Goal: Task Accomplishment & Management: Manage account settings

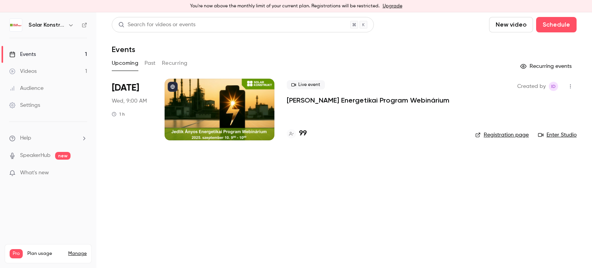
click at [167, 65] on button "Recurring" at bounding box center [175, 63] width 26 height 12
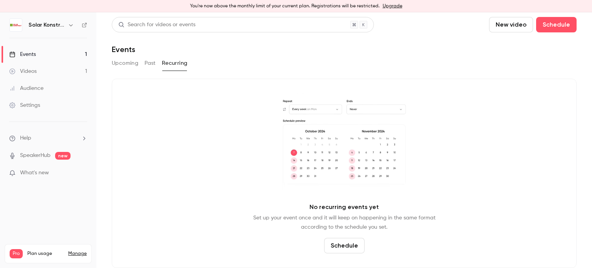
click at [143, 66] on div "Upcoming Past Recurring" at bounding box center [344, 63] width 465 height 12
click at [150, 64] on button "Past" at bounding box center [150, 63] width 11 height 12
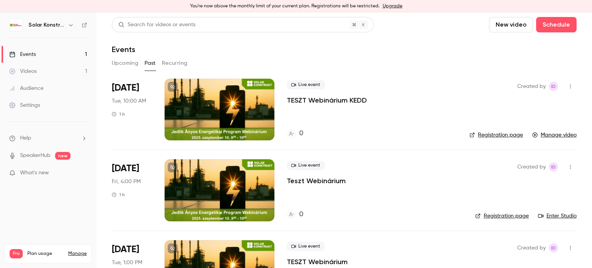
click at [254, 105] on div at bounding box center [220, 110] width 110 height 62
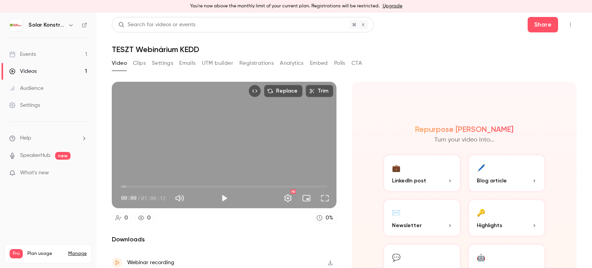
click at [40, 108] on div "Settings" at bounding box center [24, 105] width 31 height 8
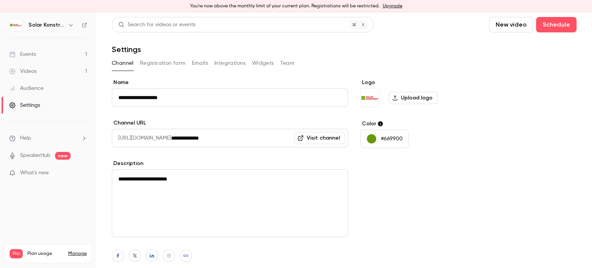
scroll to position [71, 0]
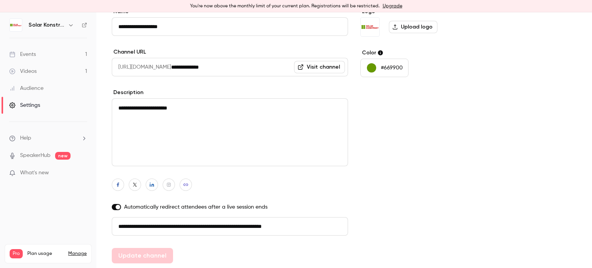
drag, startPoint x: 319, startPoint y: 227, endPoint x: 103, endPoint y: 223, distance: 215.9
click at [103, 223] on main "**********" at bounding box center [344, 140] width 496 height 256
click at [429, 138] on div "Logo Upload logo Color #669900" at bounding box center [419, 136] width 118 height 256
click at [39, 104] on div "Settings" at bounding box center [24, 105] width 31 height 8
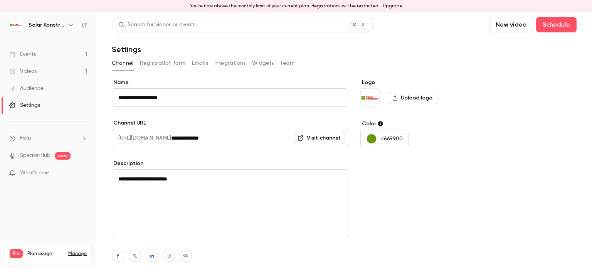
click at [34, 50] on div "Events" at bounding box center [22, 54] width 27 height 8
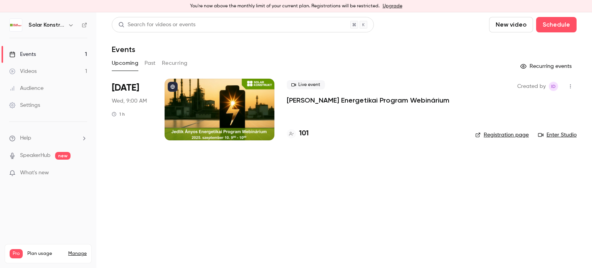
click at [234, 101] on div at bounding box center [220, 110] width 110 height 62
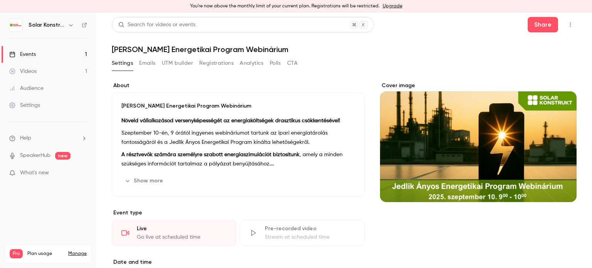
click at [216, 64] on button "Registrations" at bounding box center [216, 63] width 34 height 12
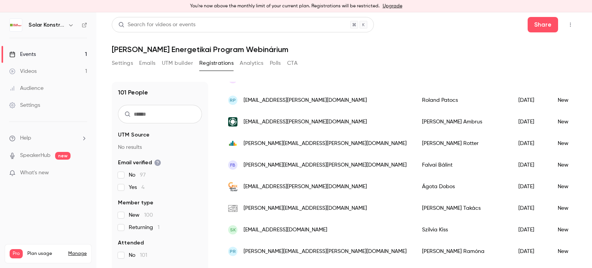
scroll to position [967, 0]
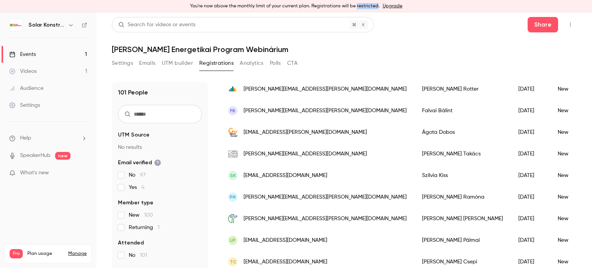
drag, startPoint x: 355, startPoint y: 5, endPoint x: 376, endPoint y: 6, distance: 20.8
click at [376, 6] on div "You're now above the monthly limit of your current plan. Registrations will be …" at bounding box center [296, 6] width 592 height 12
copy div "restricted"
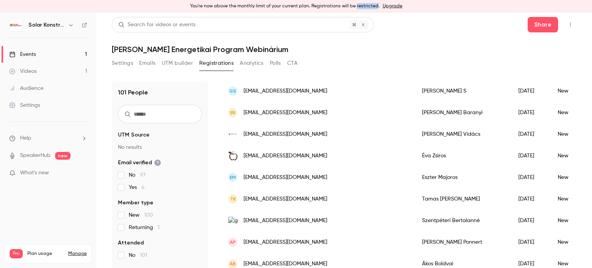
scroll to position [0, 0]
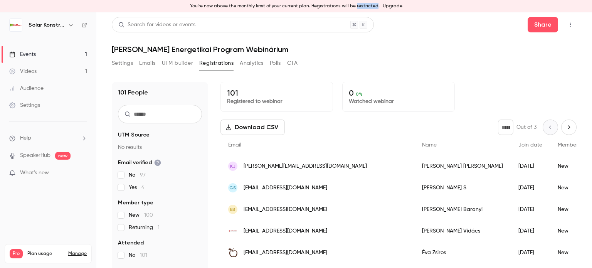
click at [568, 128] on icon "Next page" at bounding box center [569, 126] width 2 height 3
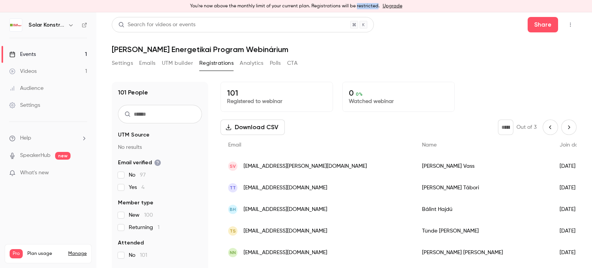
click at [568, 128] on icon "Next page" at bounding box center [569, 126] width 2 height 3
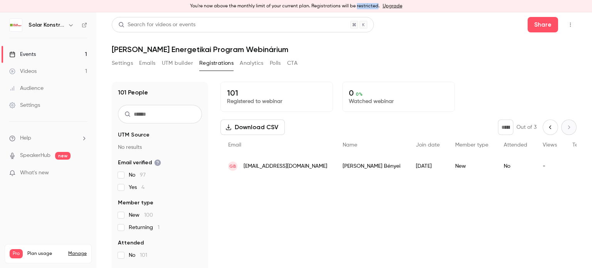
click at [544, 130] on button "Previous page" at bounding box center [550, 126] width 15 height 15
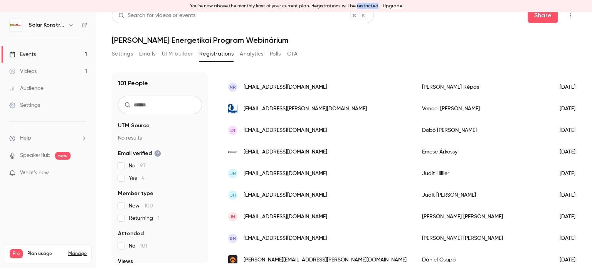
scroll to position [813, 0]
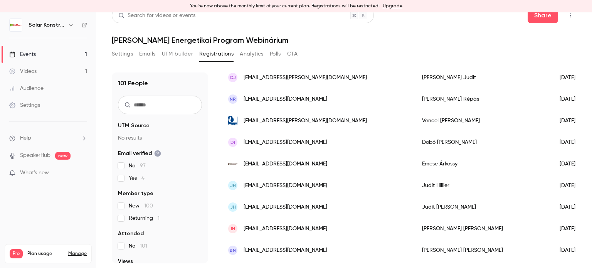
click at [298, 141] on span "[EMAIL_ADDRESS][DOMAIN_NAME]" at bounding box center [286, 142] width 84 height 8
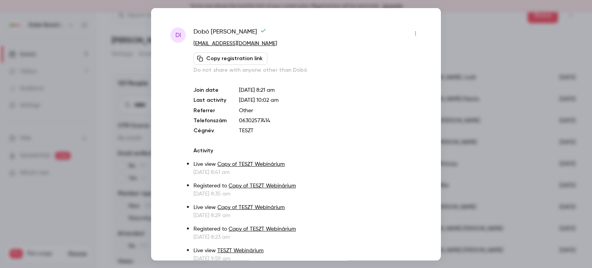
click at [412, 34] on icon "button" at bounding box center [415, 32] width 6 height 5
click at [369, 75] on div "Remove registration" at bounding box center [380, 73] width 59 height 8
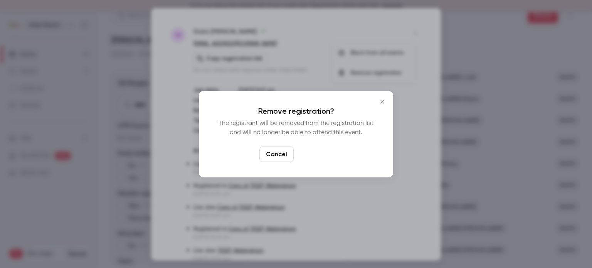
click at [315, 151] on button "Confirm" at bounding box center [315, 153] width 36 height 15
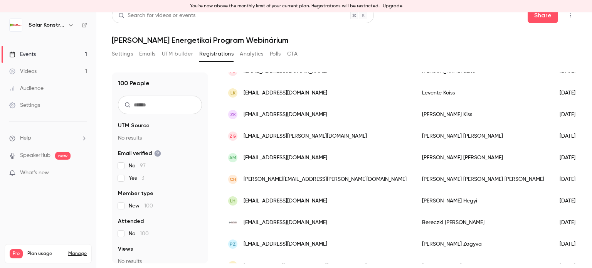
scroll to position [543, 0]
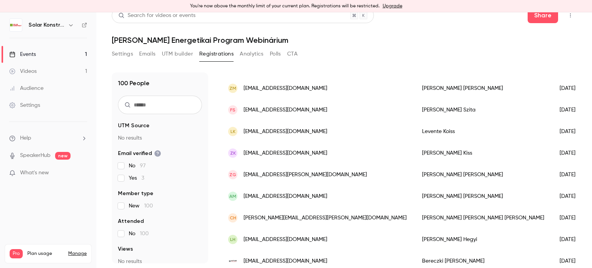
click at [414, 131] on div "[PERSON_NAME]" at bounding box center [483, 132] width 138 height 22
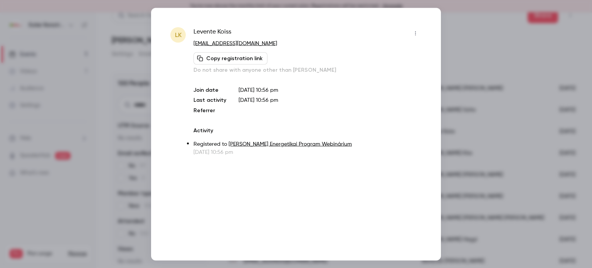
click at [416, 34] on icon "button" at bounding box center [415, 32] width 6 height 5
click at [381, 75] on div "Remove registration" at bounding box center [386, 73] width 59 height 8
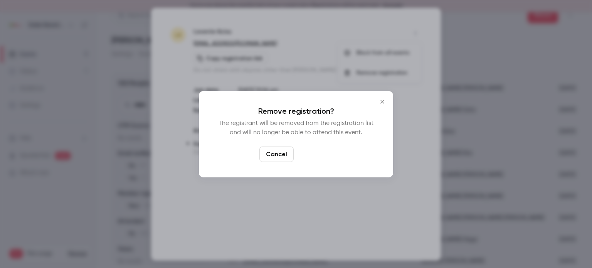
click at [328, 158] on button "Confirm" at bounding box center [315, 153] width 36 height 15
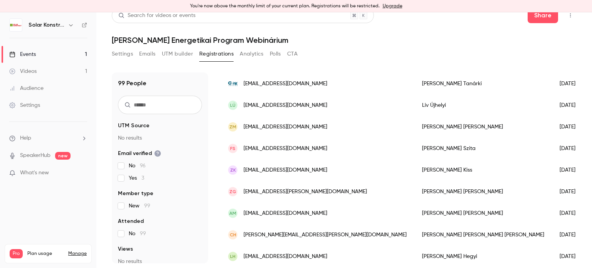
scroll to position [466, 0]
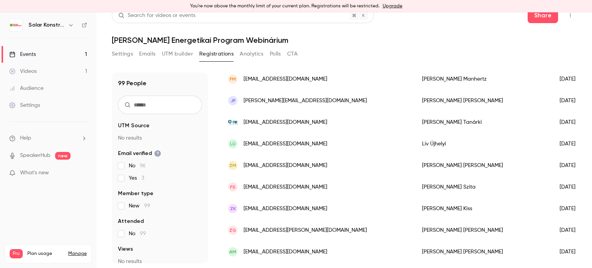
click at [414, 105] on div "[PERSON_NAME]" at bounding box center [483, 101] width 138 height 22
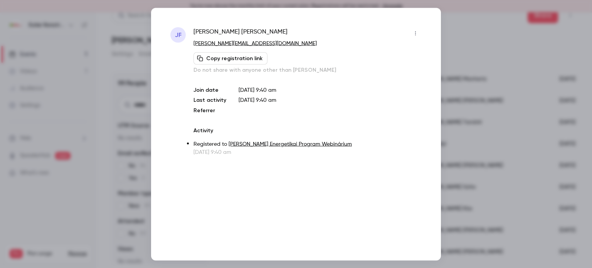
click at [416, 32] on icon "button" at bounding box center [415, 32] width 6 height 5
click at [373, 76] on div "Remove registration" at bounding box center [386, 73] width 59 height 8
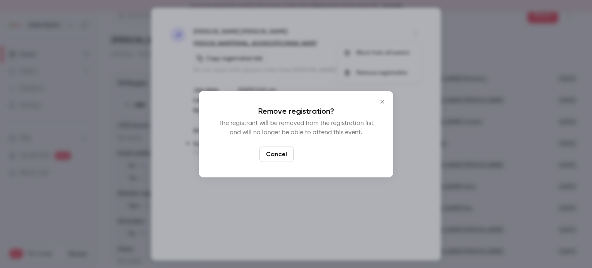
click at [318, 156] on button "Confirm" at bounding box center [315, 153] width 36 height 15
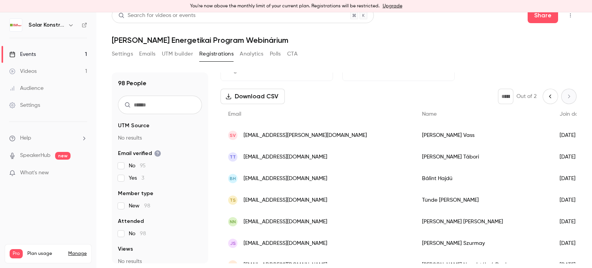
scroll to position [4, 0]
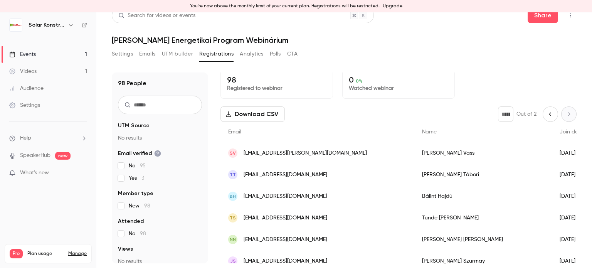
click at [543, 114] on button "Previous page" at bounding box center [550, 113] width 15 height 15
type input "*"
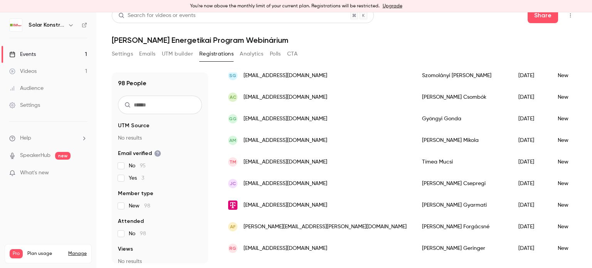
scroll to position [621, 0]
click at [414, 139] on div "[PERSON_NAME]" at bounding box center [462, 141] width 96 height 22
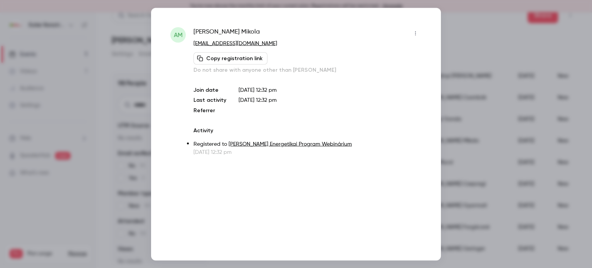
click at [415, 34] on icon "button" at bounding box center [415, 32] width 6 height 5
click at [377, 72] on div "Remove registration" at bounding box center [386, 73] width 59 height 8
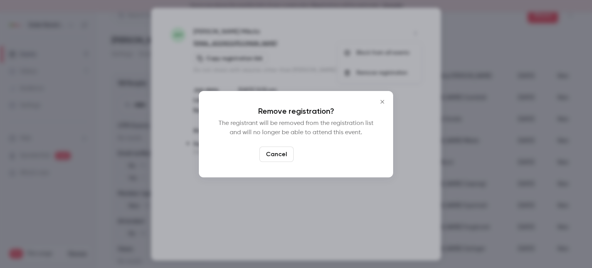
click at [307, 153] on button "Confirm" at bounding box center [315, 153] width 36 height 15
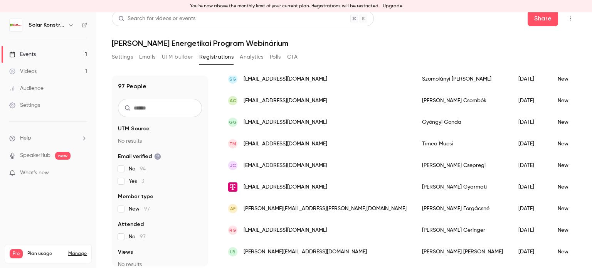
scroll to position [9, 0]
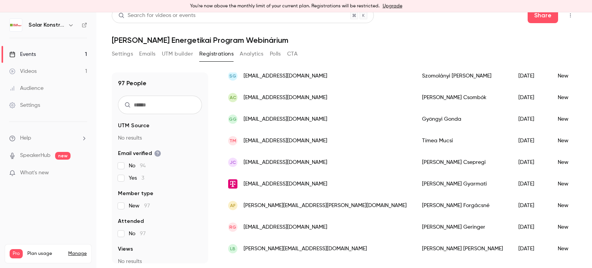
click at [33, 57] on div "Events" at bounding box center [22, 54] width 27 height 8
